Goal: Use online tool/utility

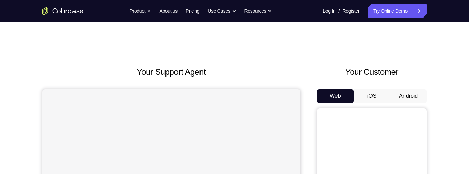
click at [412, 91] on button "Android" at bounding box center [408, 96] width 37 height 14
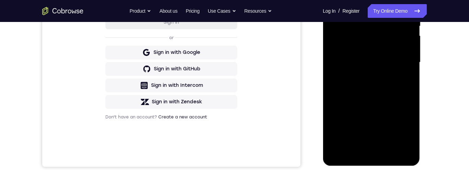
scroll to position [173, 0]
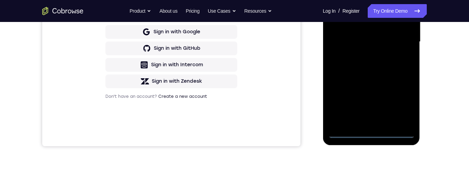
click at [375, 134] on div at bounding box center [371, 42] width 87 height 192
click at [403, 100] on div at bounding box center [371, 42] width 87 height 192
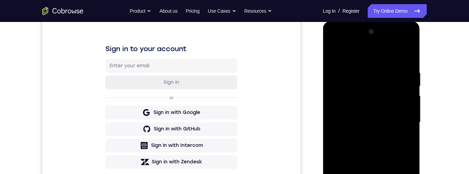
click at [376, 56] on div at bounding box center [371, 122] width 87 height 192
click at [402, 122] on div at bounding box center [371, 122] width 87 height 192
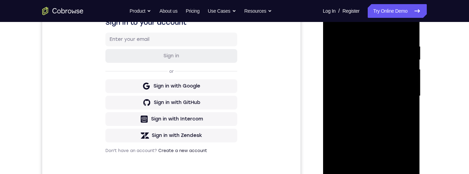
scroll to position [130, 0]
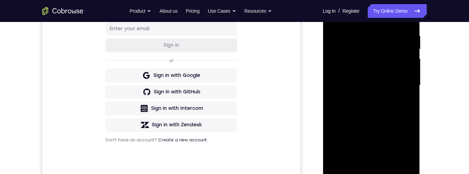
click at [364, 167] on div at bounding box center [371, 85] width 87 height 192
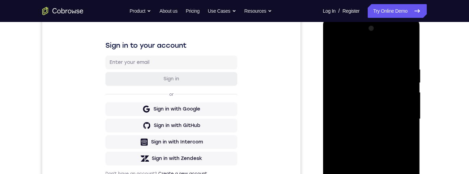
scroll to position [114, 0]
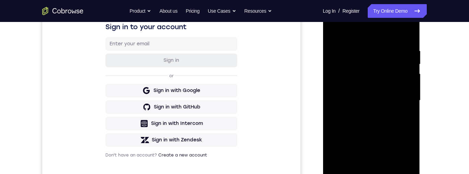
click at [395, 92] on div at bounding box center [371, 100] width 87 height 192
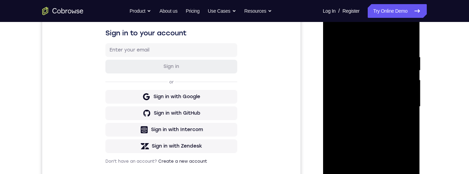
click at [405, 96] on div at bounding box center [371, 107] width 87 height 192
click at [397, 109] on div at bounding box center [371, 107] width 87 height 192
click at [399, 133] on div at bounding box center [371, 107] width 87 height 192
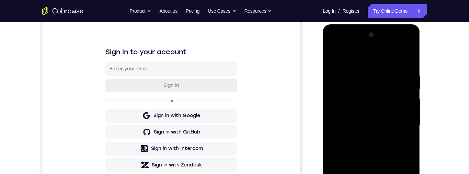
scroll to position [124, 0]
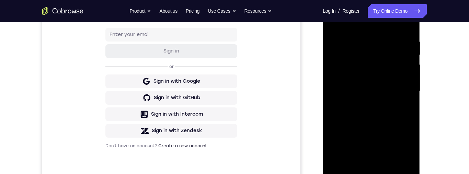
click at [391, 111] on div at bounding box center [371, 91] width 87 height 192
click at [397, 114] on div at bounding box center [371, 91] width 87 height 192
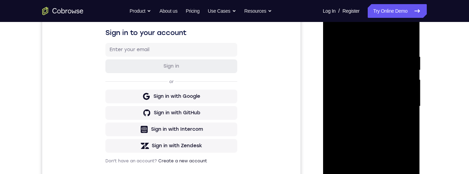
click at [398, 130] on div at bounding box center [371, 106] width 87 height 192
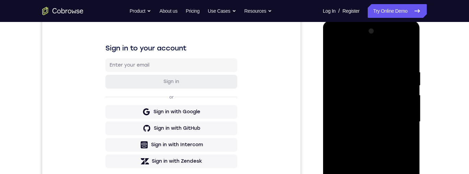
scroll to position [97, 0]
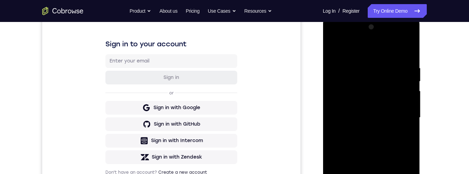
click at [391, 136] on div at bounding box center [371, 118] width 87 height 192
click at [397, 141] on div at bounding box center [371, 118] width 87 height 192
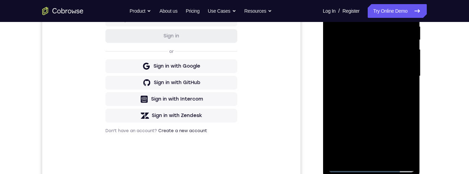
scroll to position [149, 0]
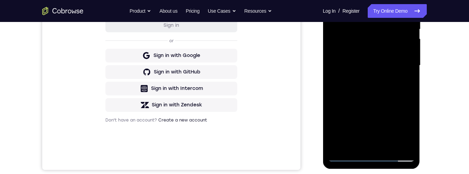
click at [398, 98] on div at bounding box center [371, 65] width 87 height 192
click at [413, 139] on div at bounding box center [371, 65] width 87 height 192
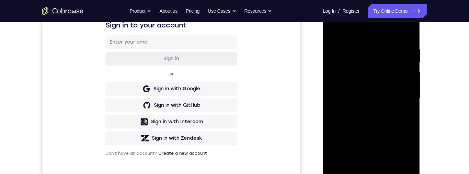
click at [359, 45] on div at bounding box center [371, 99] width 87 height 192
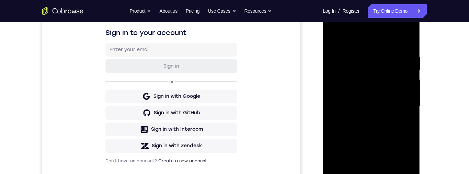
scroll to position [108, 0]
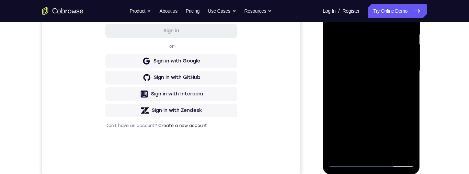
click at [398, 149] on div at bounding box center [371, 71] width 87 height 192
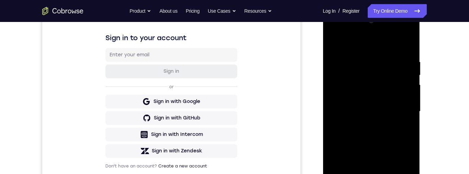
click at [407, 44] on div at bounding box center [371, 111] width 87 height 192
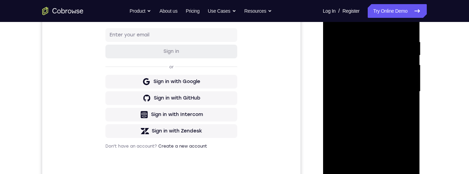
scroll to position [123, 0]
